Goal: Task Accomplishment & Management: Use online tool/utility

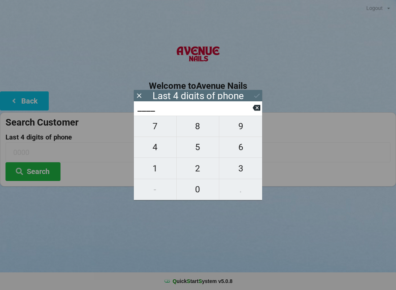
click at [240, 148] on span "6" at bounding box center [240, 146] width 43 height 15
type input "6___"
click at [158, 154] on span "4" at bounding box center [155, 146] width 43 height 15
type input "64__"
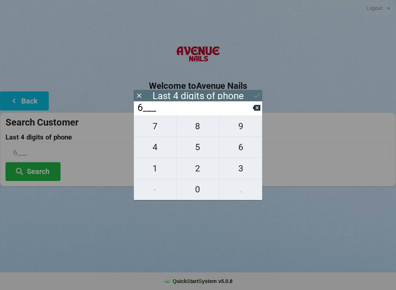
type input "64__"
click at [168, 131] on span "7" at bounding box center [155, 125] width 43 height 15
type input "647_"
click at [245, 132] on span "9" at bounding box center [240, 125] width 43 height 15
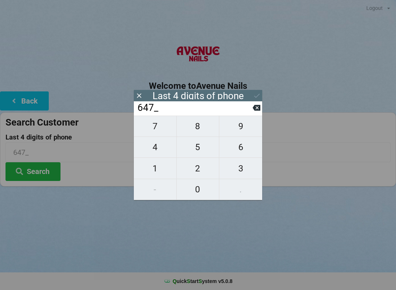
type input "6479"
click at [254, 93] on icon at bounding box center [257, 96] width 8 height 8
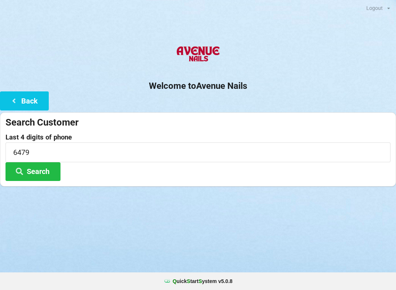
click at [49, 168] on button "Search" at bounding box center [33, 171] width 55 height 19
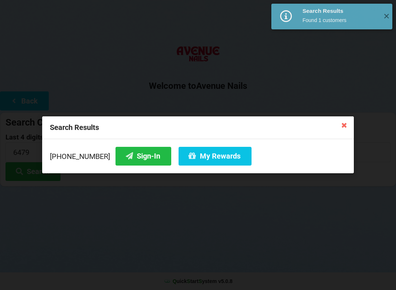
click at [128, 152] on button "Sign-In" at bounding box center [144, 156] width 56 height 19
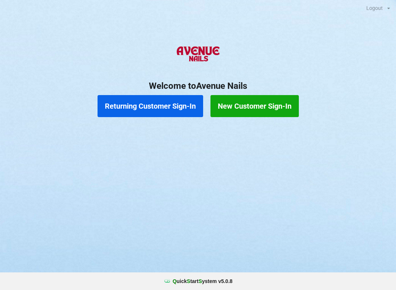
click at [179, 104] on button "Returning Customer Sign-In" at bounding box center [151, 106] width 106 height 22
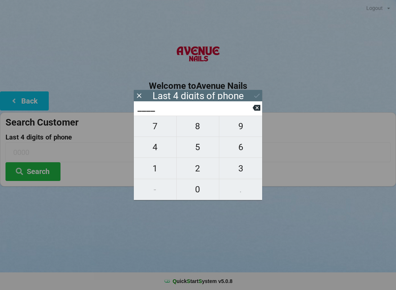
click at [198, 166] on span "2" at bounding box center [198, 168] width 43 height 15
type input "2___"
click at [233, 166] on span "3" at bounding box center [240, 168] width 43 height 15
type input "23__"
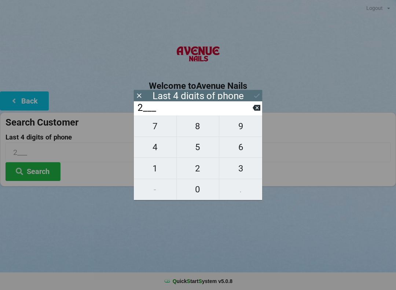
type input "23__"
click at [240, 125] on span "9" at bounding box center [240, 125] width 43 height 15
type input "239_"
click at [203, 130] on span "8" at bounding box center [198, 125] width 43 height 15
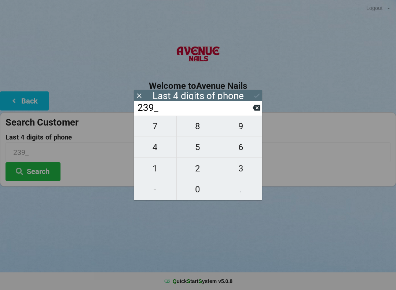
type input "2398"
click at [202, 146] on div "7 8 9 4 5 6 1 2 3 - 0 ." at bounding box center [198, 158] width 128 height 84
click at [249, 109] on input "2398" at bounding box center [195, 108] width 116 height 12
click at [248, 107] on input "2398" at bounding box center [195, 108] width 116 height 12
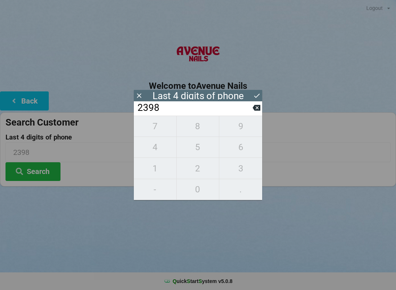
click at [139, 95] on icon at bounding box center [139, 95] width 4 height 4
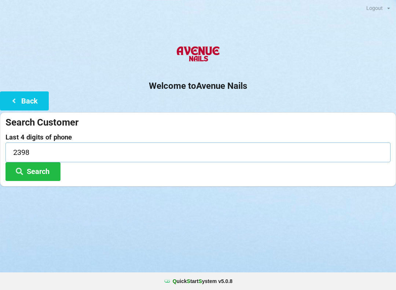
click at [106, 156] on input "2398" at bounding box center [198, 151] width 385 height 19
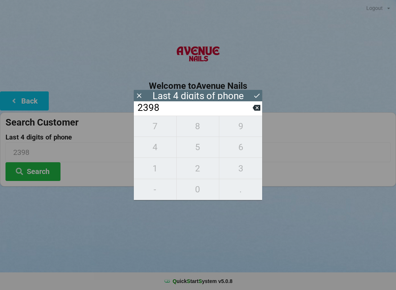
click at [247, 106] on input "2398" at bounding box center [195, 108] width 116 height 12
click at [249, 110] on input "2398" at bounding box center [195, 108] width 116 height 12
click at [250, 108] on input "2398" at bounding box center [195, 108] width 116 height 12
click at [253, 111] on icon at bounding box center [257, 108] width 8 height 8
click at [254, 107] on icon at bounding box center [257, 108] width 8 height 8
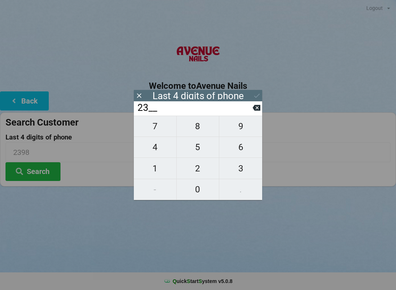
click at [249, 112] on input "23__" at bounding box center [195, 108] width 116 height 12
click at [250, 110] on input "23__" at bounding box center [195, 108] width 116 height 12
click at [254, 108] on icon at bounding box center [257, 108] width 8 height 8
click at [253, 107] on icon at bounding box center [257, 108] width 8 height 8
type input "____"
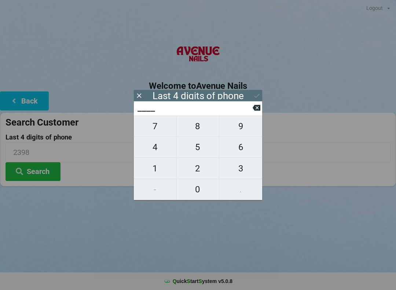
click at [161, 170] on span "1" at bounding box center [155, 168] width 43 height 15
type input "1___"
click at [161, 171] on span "1" at bounding box center [155, 168] width 43 height 15
type input "11__"
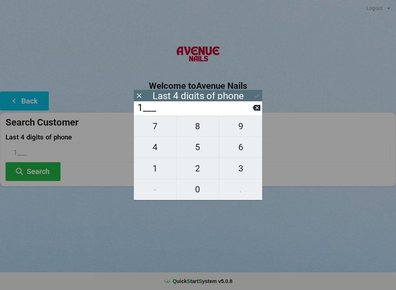
type input "11__"
click at [202, 166] on span "2" at bounding box center [198, 168] width 43 height 15
type input "112_"
click at [241, 151] on span "6" at bounding box center [240, 146] width 43 height 15
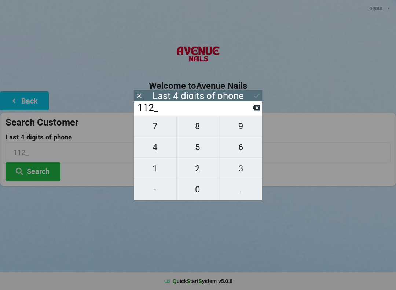
type input "1126"
click at [255, 97] on icon at bounding box center [257, 96] width 6 height 4
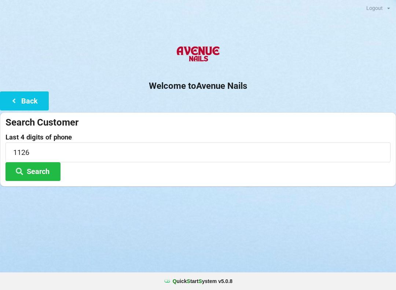
click at [45, 180] on button "Search" at bounding box center [33, 171] width 55 height 19
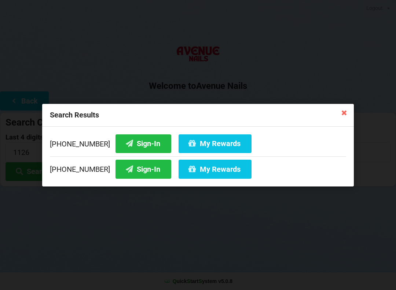
click at [140, 144] on button "Sign-In" at bounding box center [144, 143] width 56 height 19
